Goal: Check status: Check status

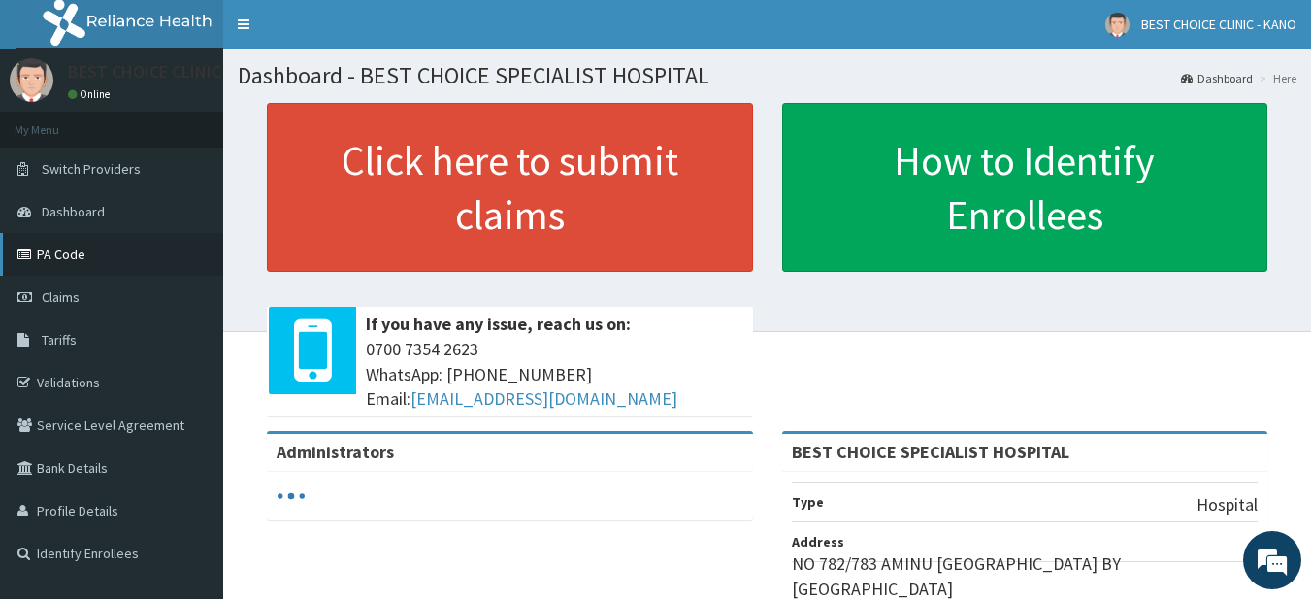
click at [83, 261] on link "PA Code" at bounding box center [111, 254] width 223 height 43
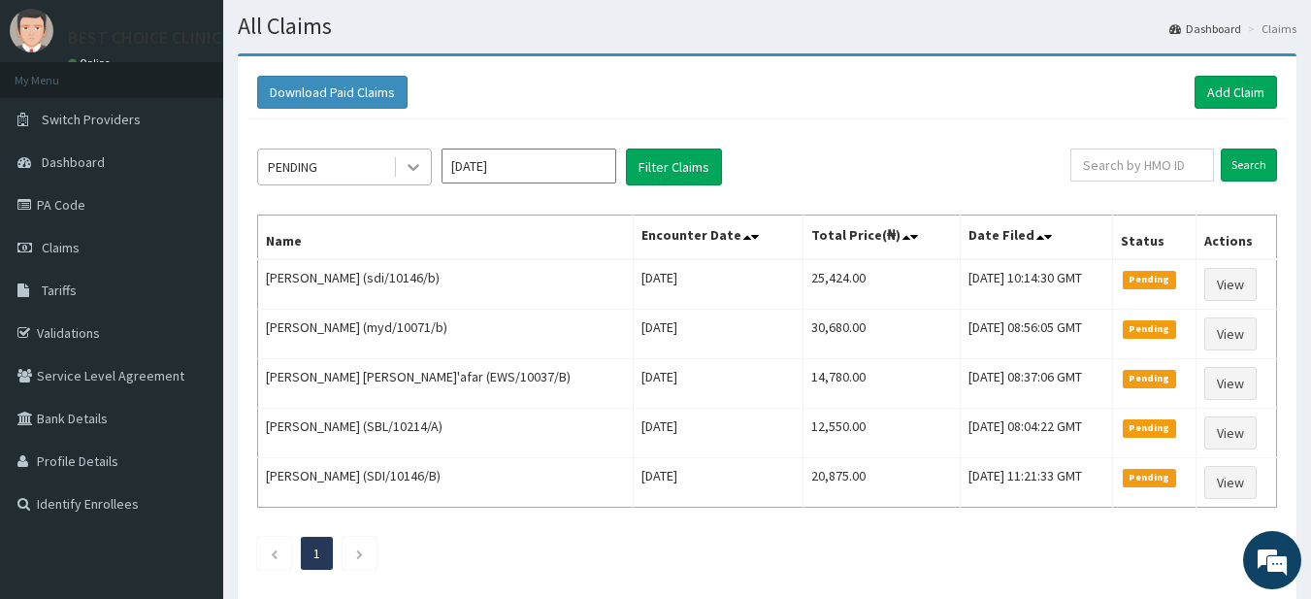
click at [408, 166] on icon at bounding box center [413, 166] width 19 height 19
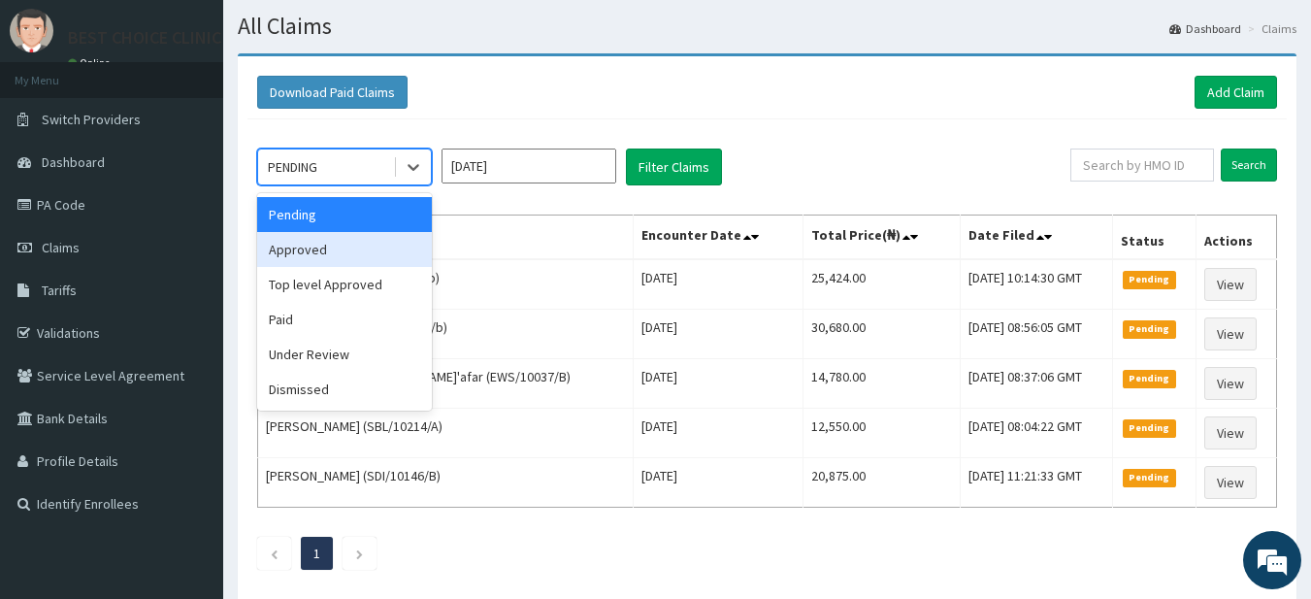
click at [355, 252] on div "Approved" at bounding box center [344, 249] width 175 height 35
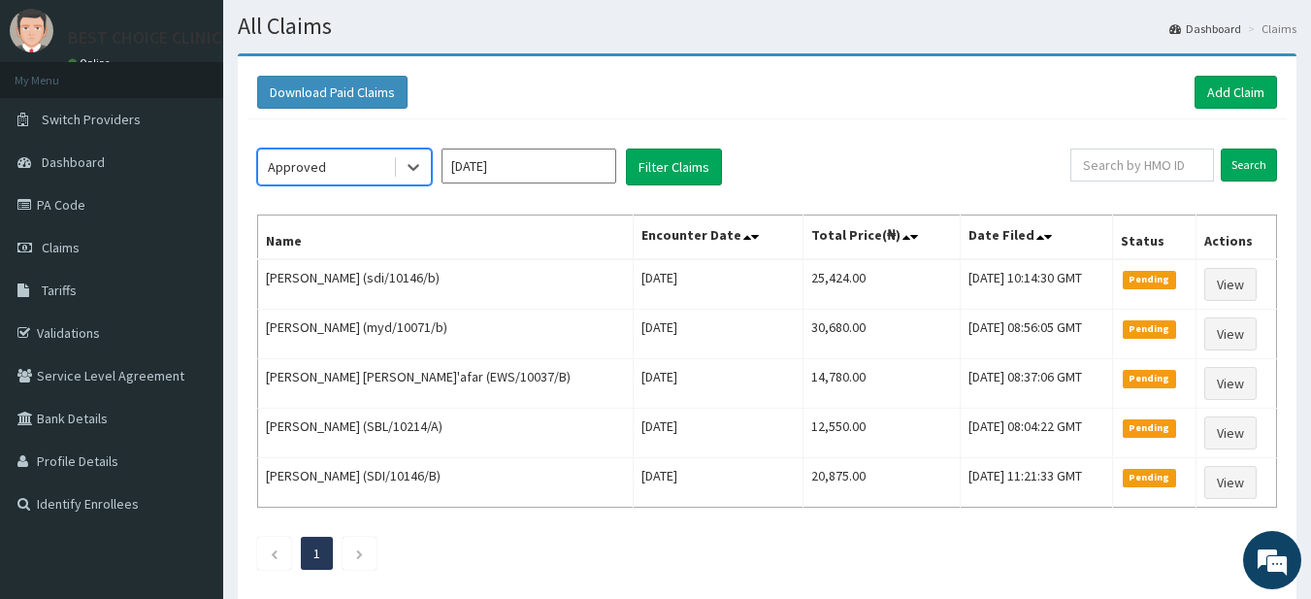
click at [591, 166] on input "[DATE]" at bounding box center [529, 166] width 175 height 35
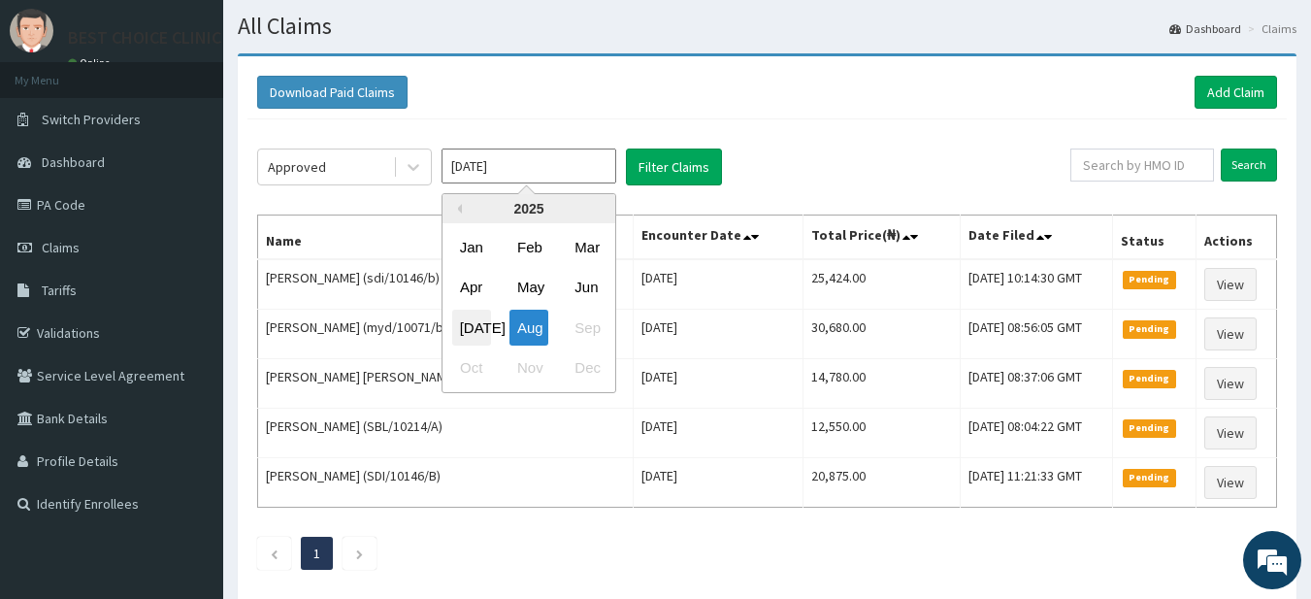
click at [476, 329] on div "[DATE]" at bounding box center [471, 328] width 39 height 36
type input "[DATE]"
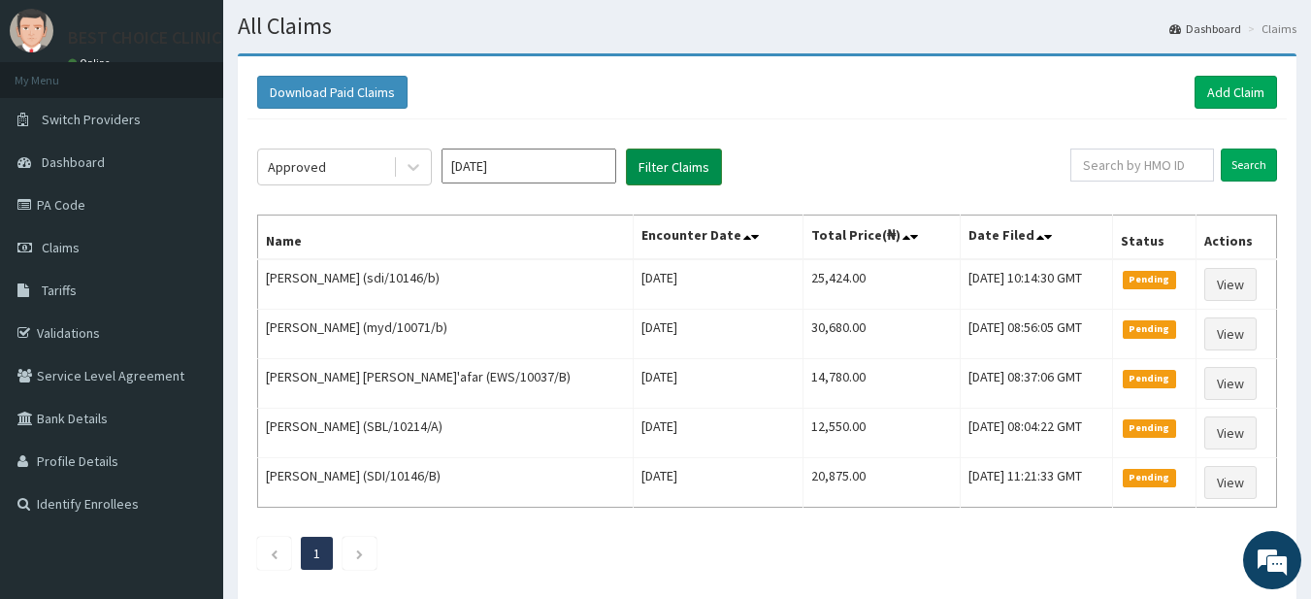
click at [676, 150] on button "Filter Claims" at bounding box center [674, 167] width 96 height 37
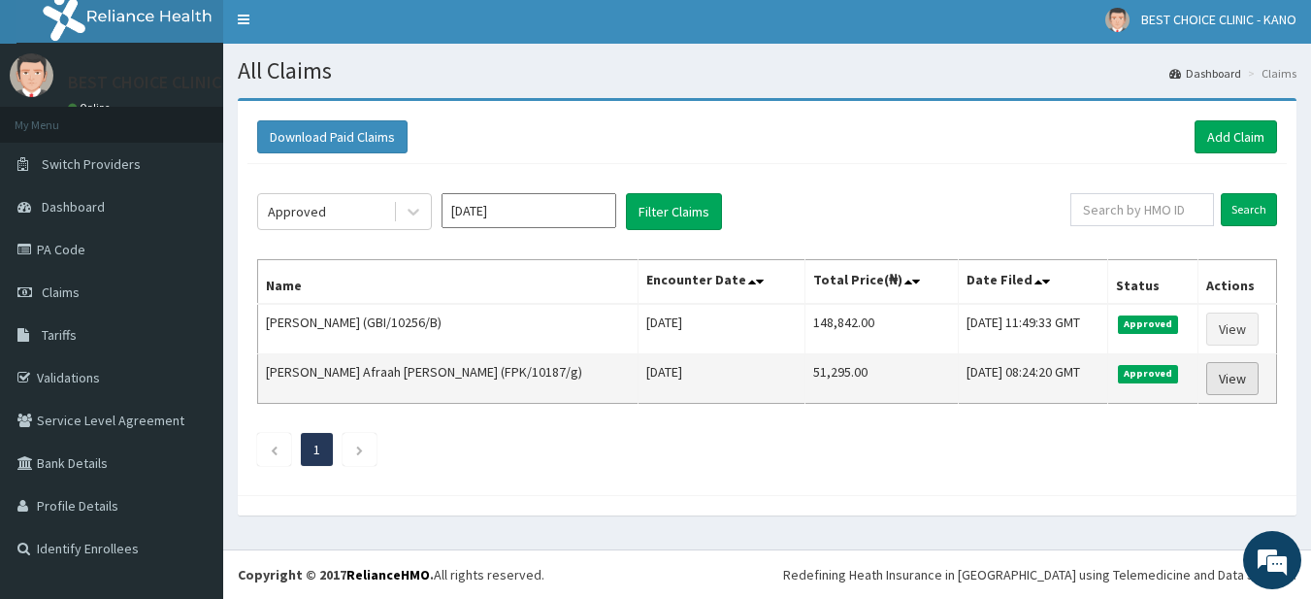
click at [1230, 372] on link "View" at bounding box center [1233, 378] width 52 height 33
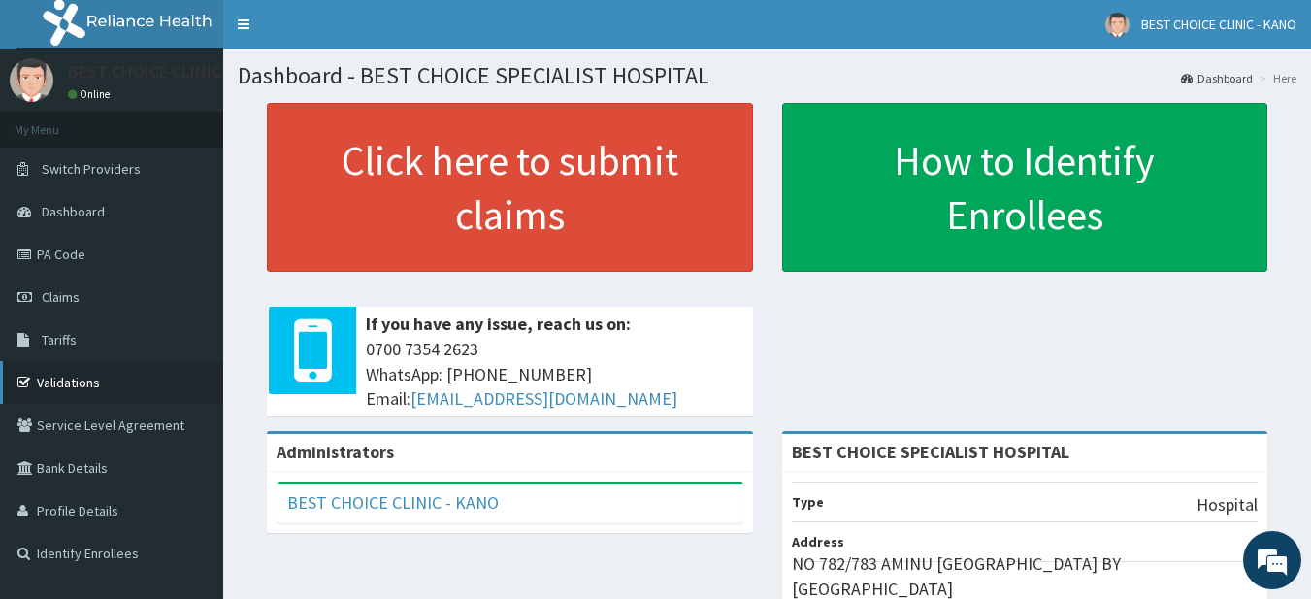
click at [66, 382] on link "Validations" at bounding box center [111, 382] width 223 height 43
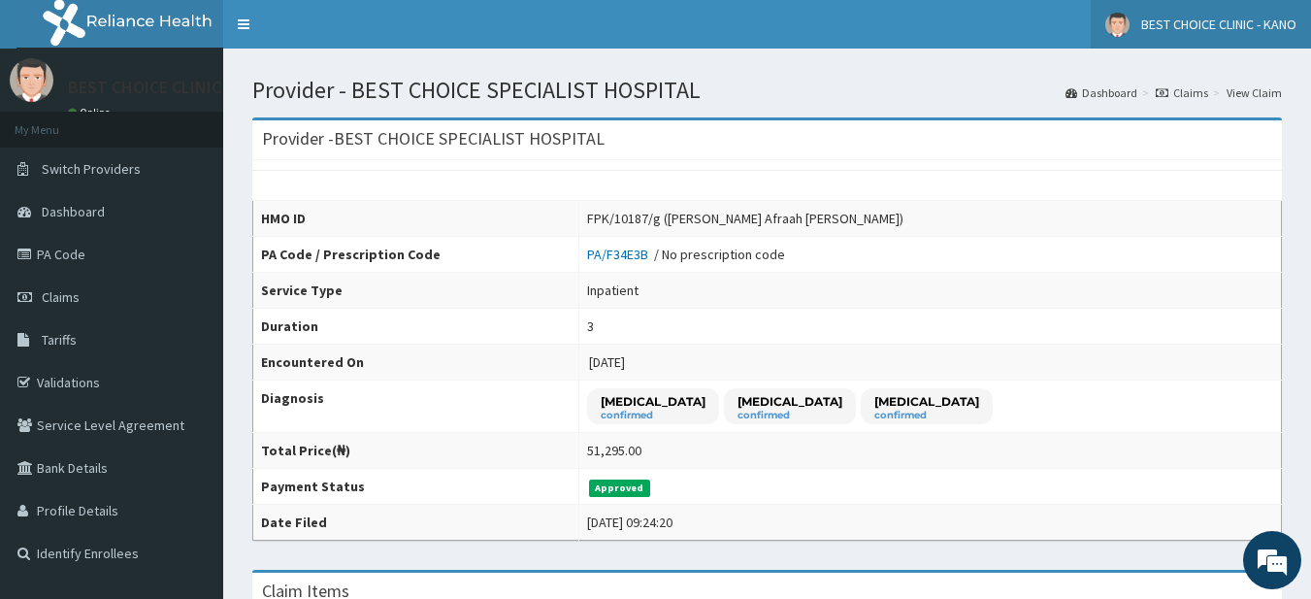
drag, startPoint x: 1325, startPoint y: 144, endPoint x: 1288, endPoint y: 30, distance: 119.4
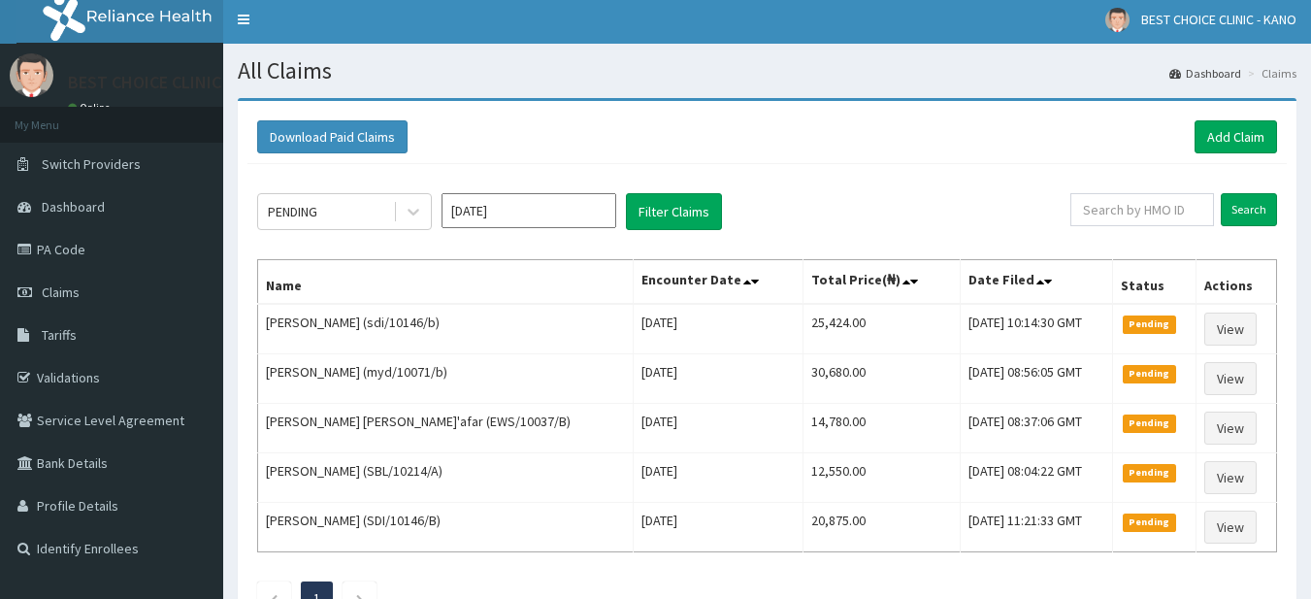
click at [544, 212] on input "[DATE]" at bounding box center [529, 210] width 175 height 35
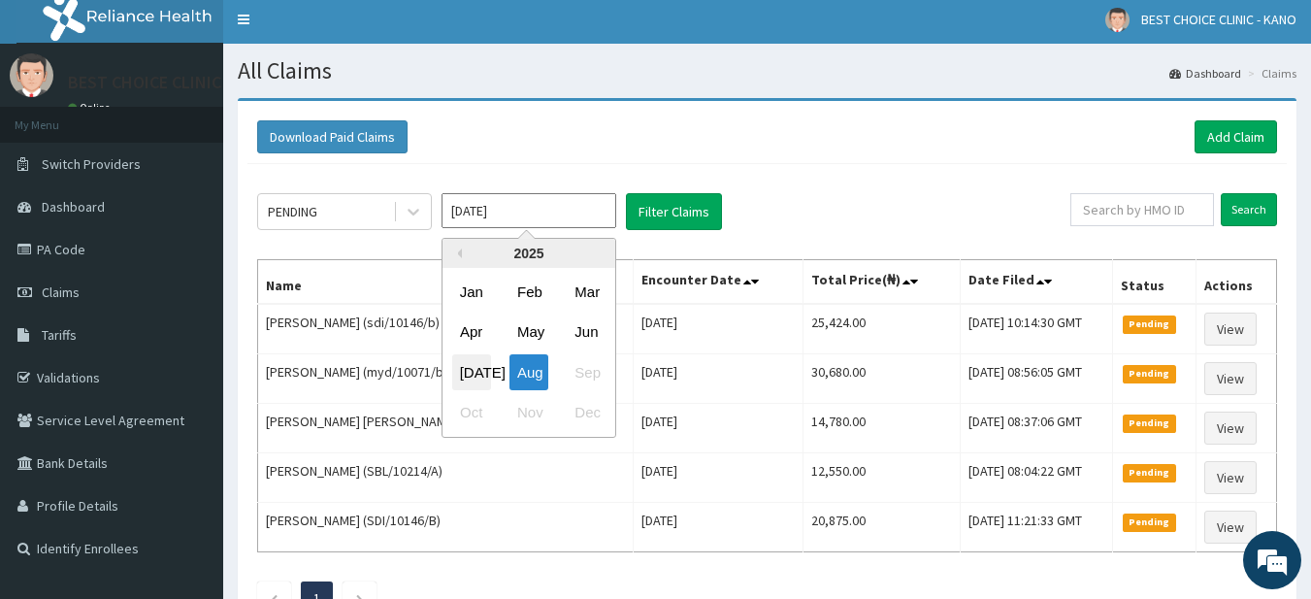
click at [470, 376] on div "[DATE]" at bounding box center [471, 372] width 39 height 36
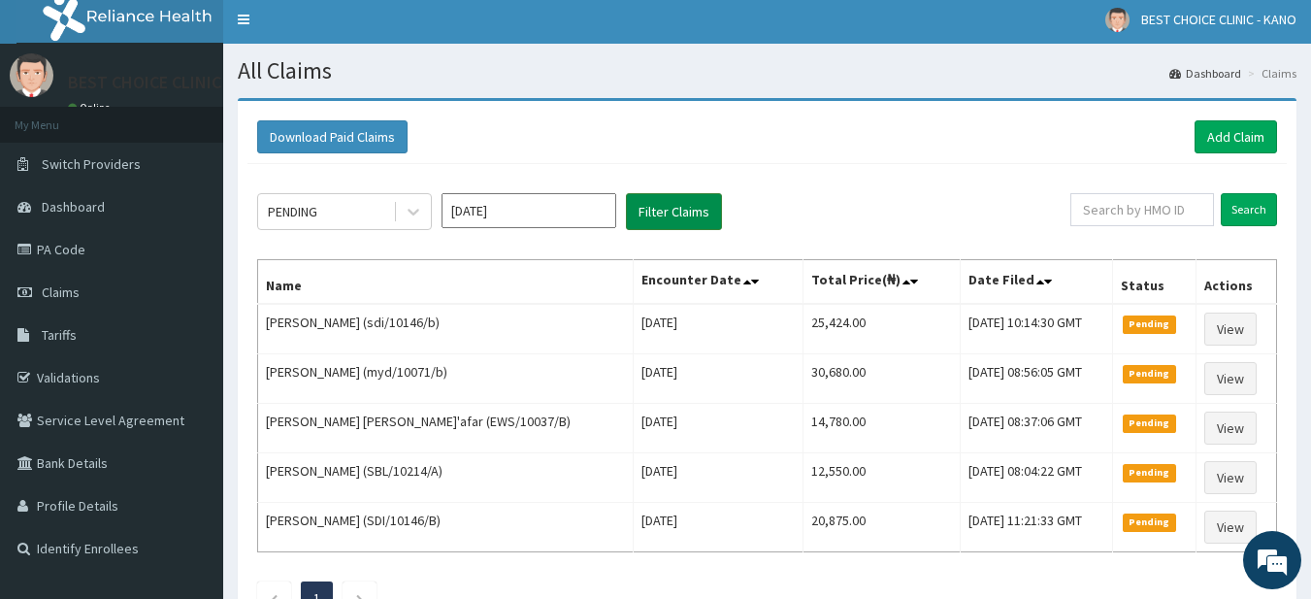
click at [665, 221] on button "Filter Claims" at bounding box center [674, 211] width 96 height 37
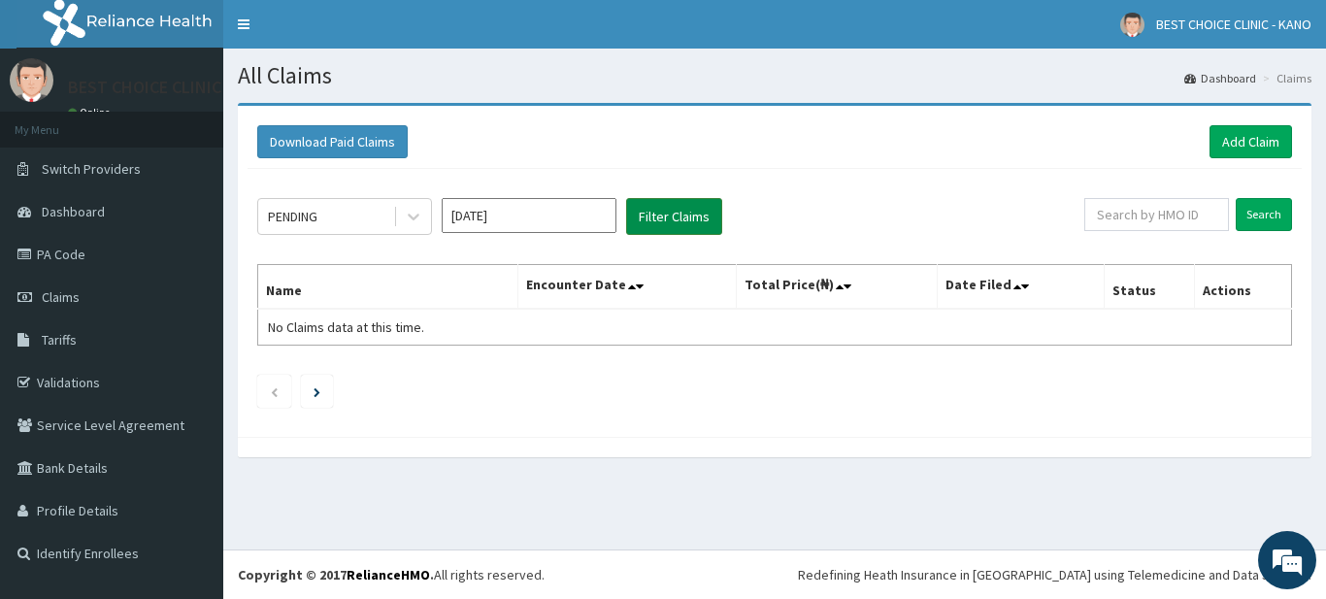
click at [665, 221] on button "Filter Claims" at bounding box center [674, 216] width 96 height 37
click at [574, 217] on input "[DATE]" at bounding box center [529, 215] width 175 height 35
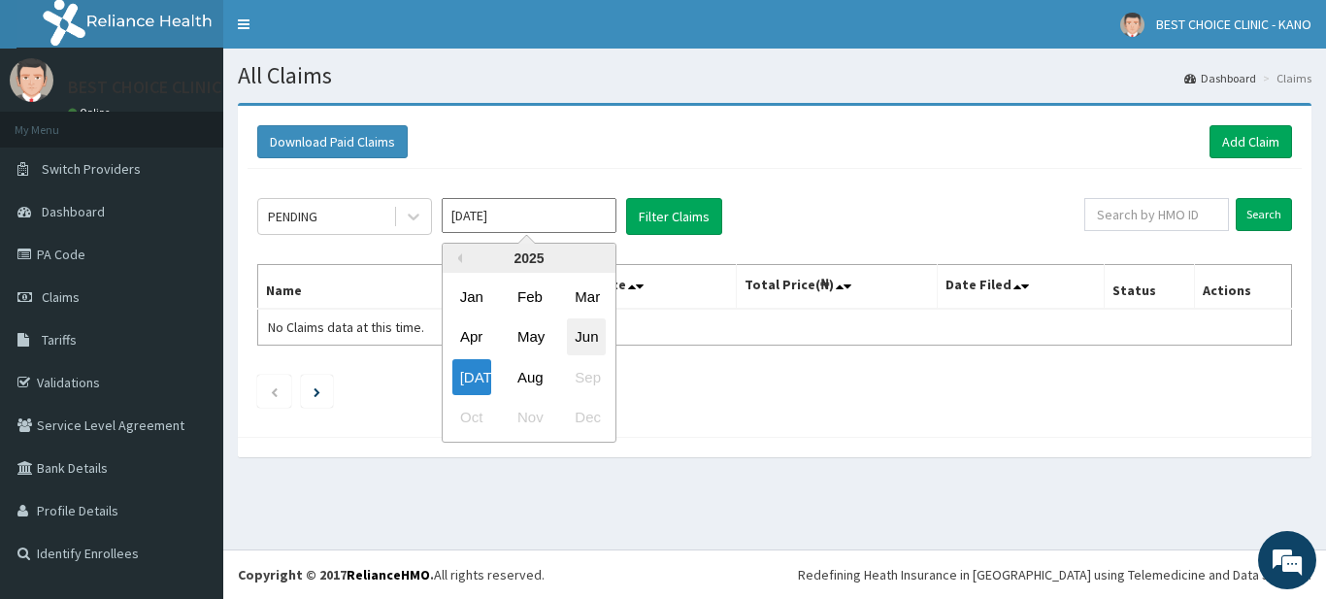
click at [575, 341] on div "Jun" at bounding box center [586, 337] width 39 height 36
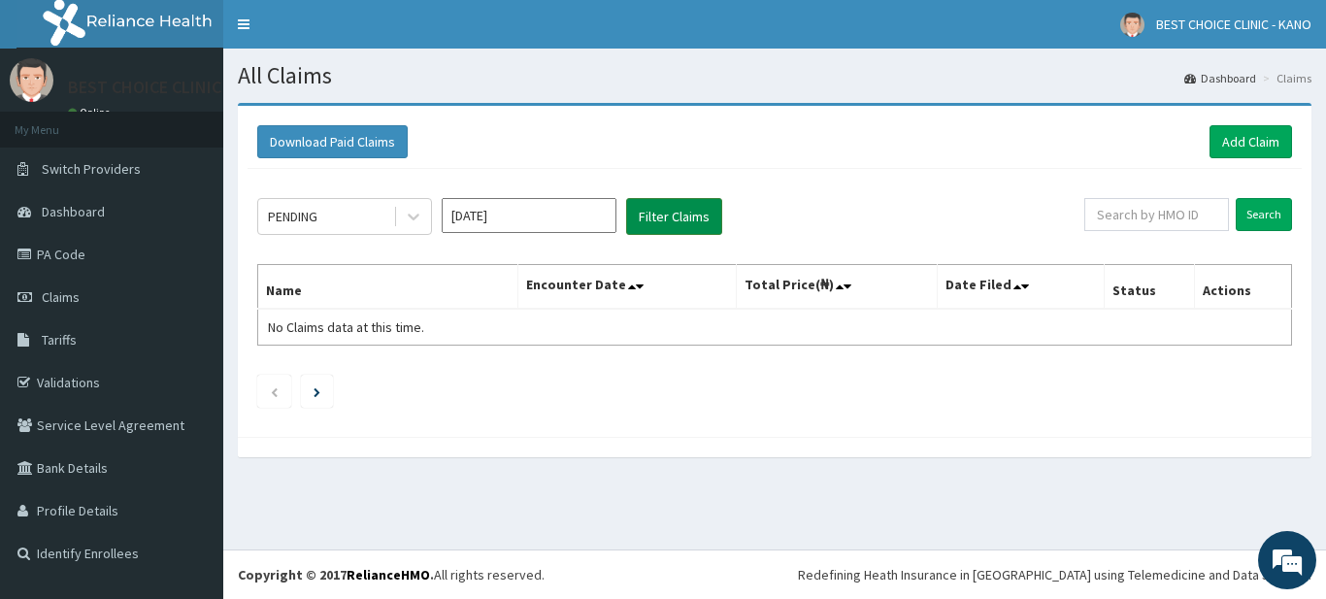
click at [669, 208] on button "Filter Claims" at bounding box center [674, 216] width 96 height 37
click at [670, 208] on button "Filter Claims" at bounding box center [674, 216] width 96 height 37
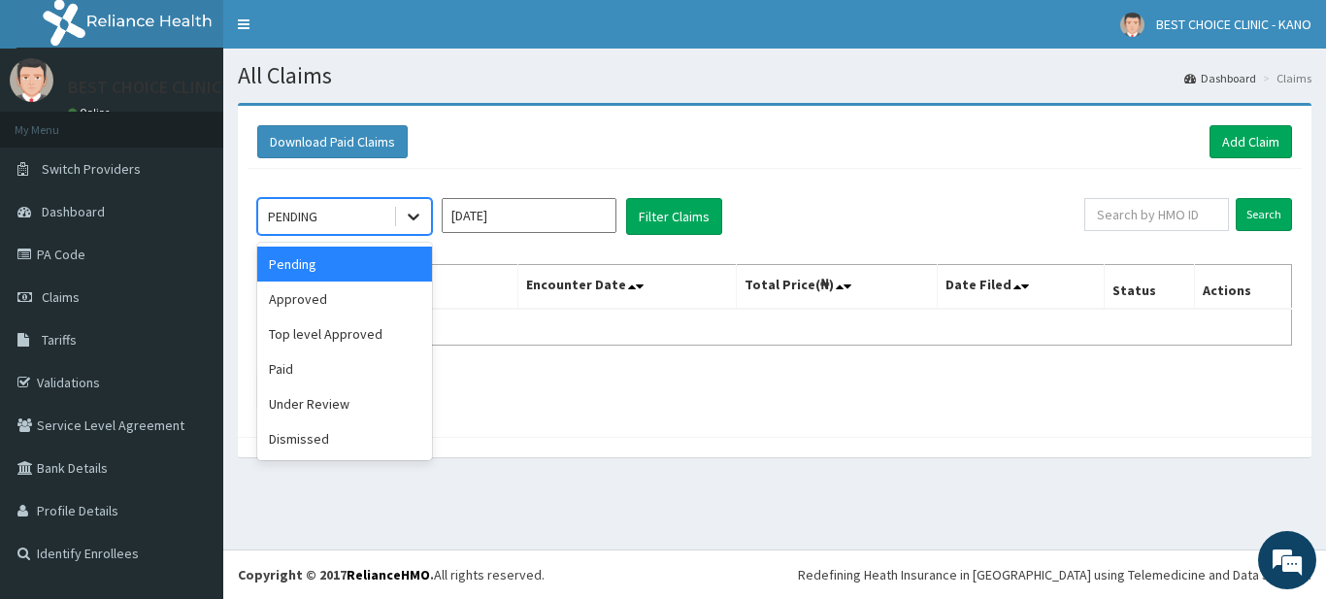
click at [418, 210] on icon at bounding box center [413, 216] width 19 height 19
click at [354, 333] on div "Top level Approved" at bounding box center [344, 333] width 175 height 35
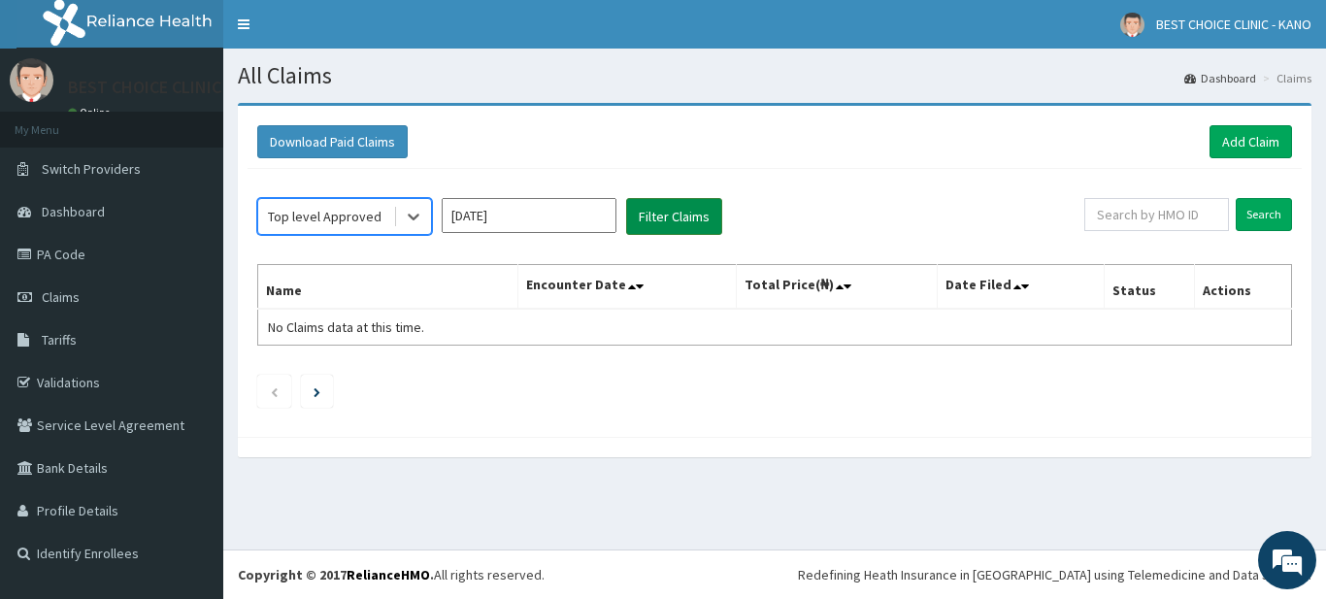
click at [683, 205] on button "Filter Claims" at bounding box center [674, 216] width 96 height 37
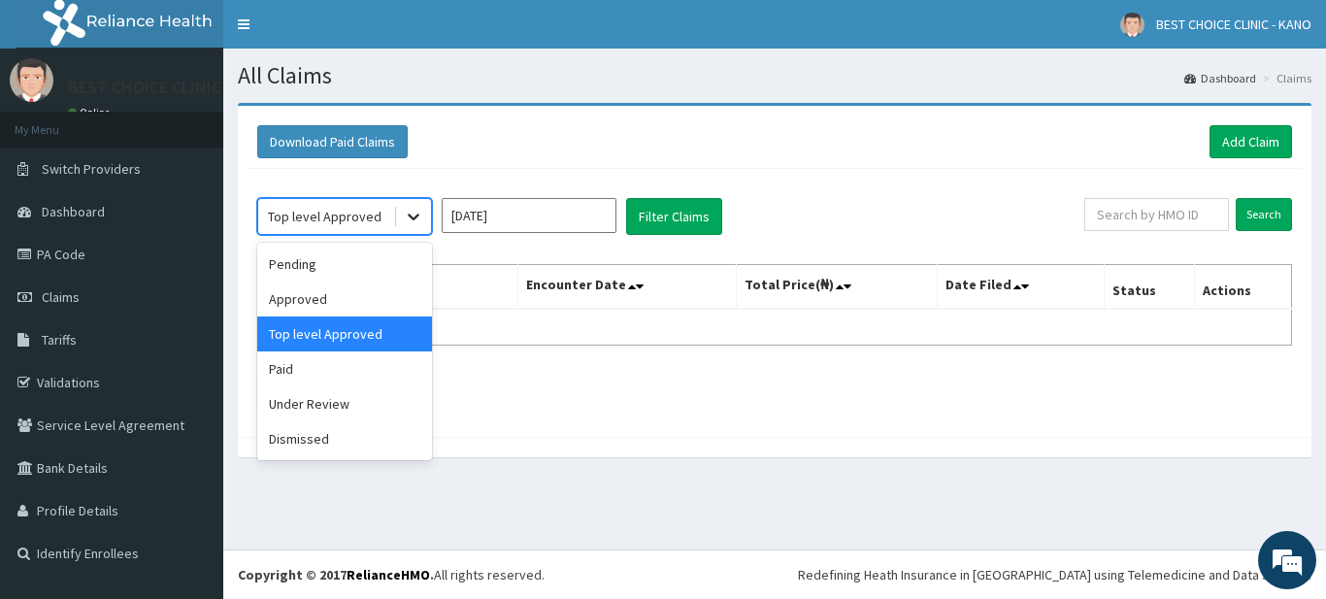
click at [414, 214] on icon at bounding box center [413, 216] width 19 height 19
click at [349, 382] on div "Paid" at bounding box center [344, 368] width 175 height 35
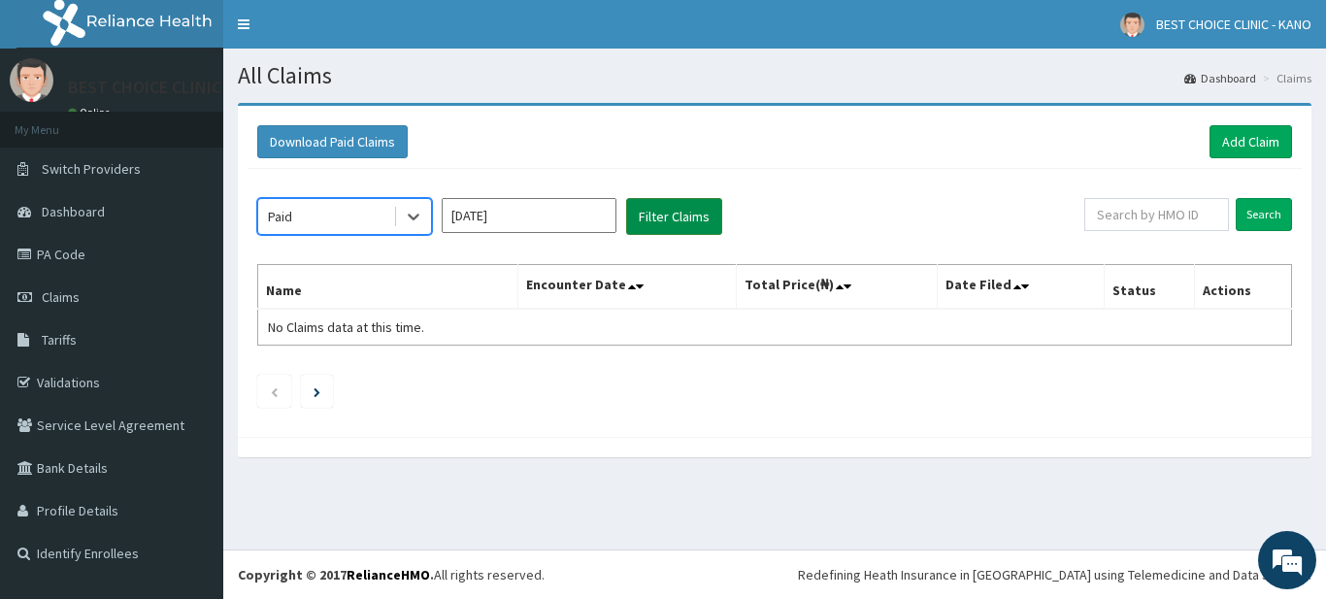
click at [661, 217] on button "Filter Claims" at bounding box center [674, 216] width 96 height 37
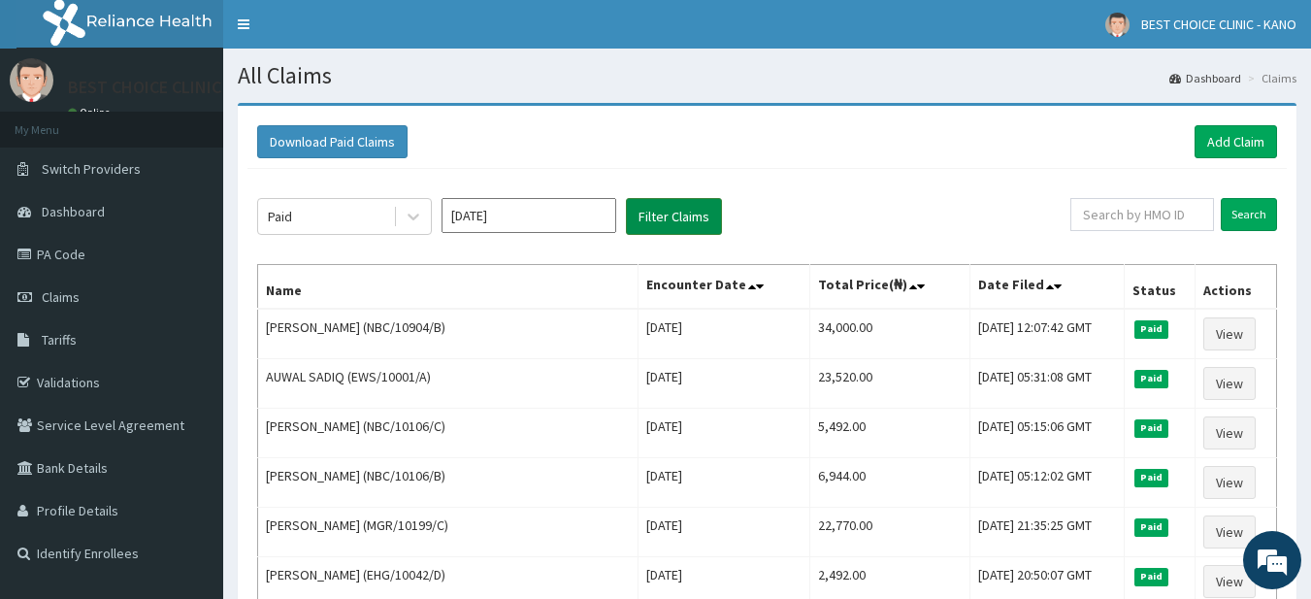
click at [661, 217] on button "Filter Claims" at bounding box center [674, 216] width 96 height 37
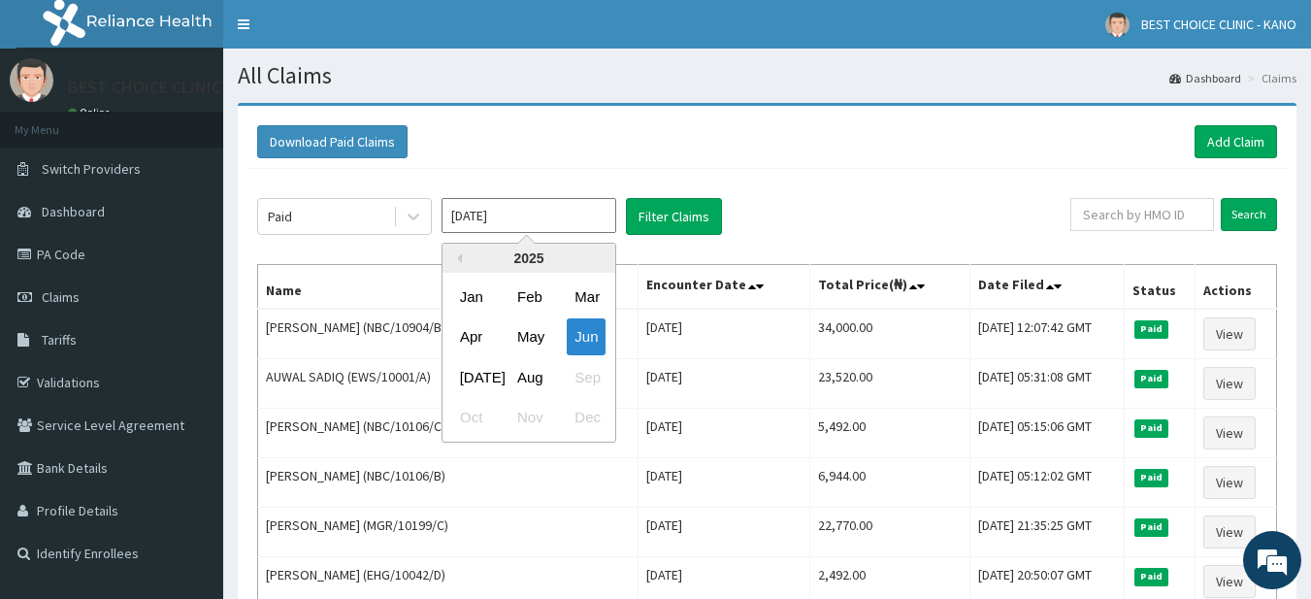
click at [585, 216] on input "[DATE]" at bounding box center [529, 215] width 175 height 35
click at [478, 377] on div "[DATE]" at bounding box center [471, 377] width 39 height 36
type input "[DATE]"
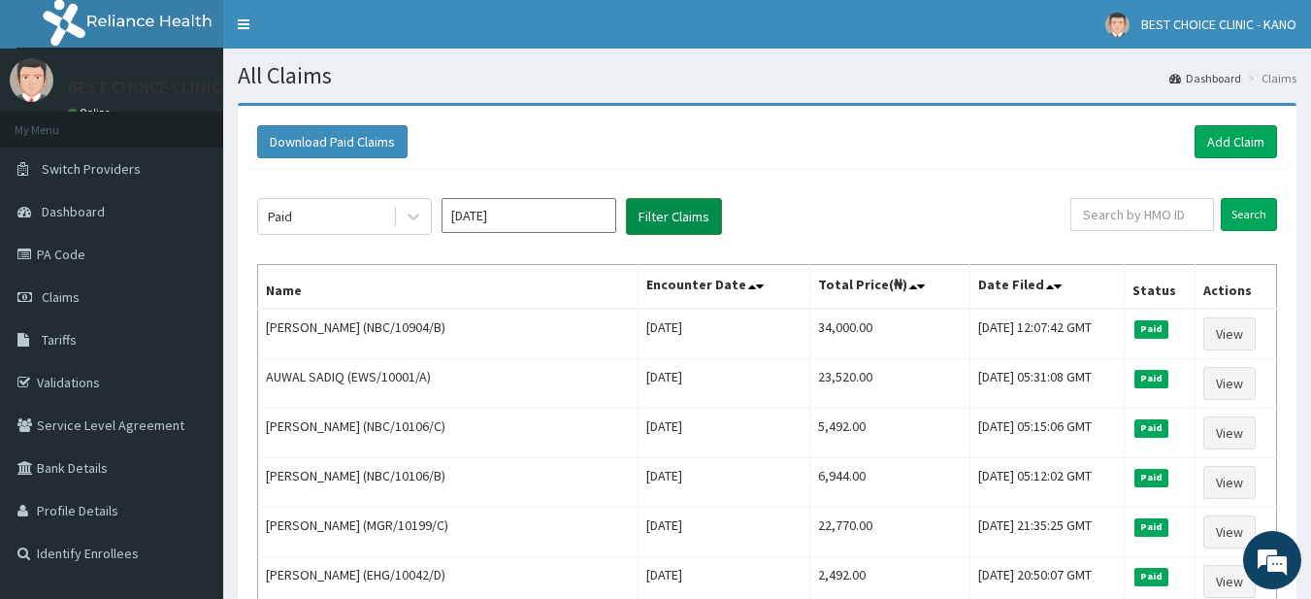
click at [641, 225] on button "Filter Claims" at bounding box center [674, 216] width 96 height 37
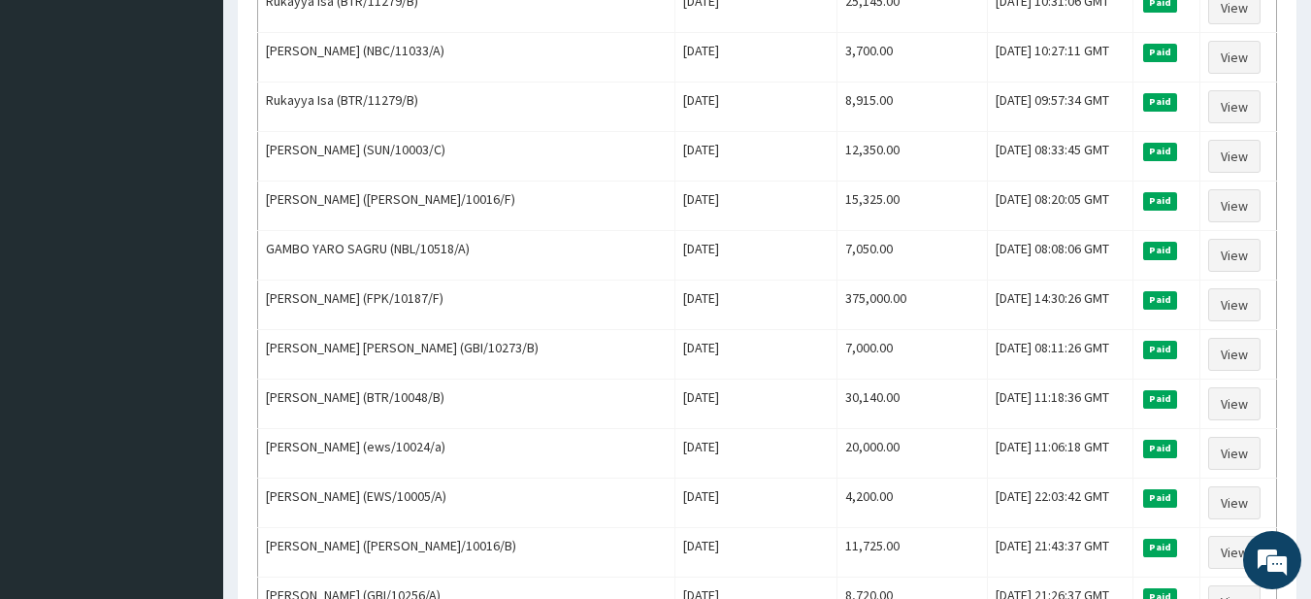
scroll to position [1529, 0]
